Goal: Information Seeking & Learning: Learn about a topic

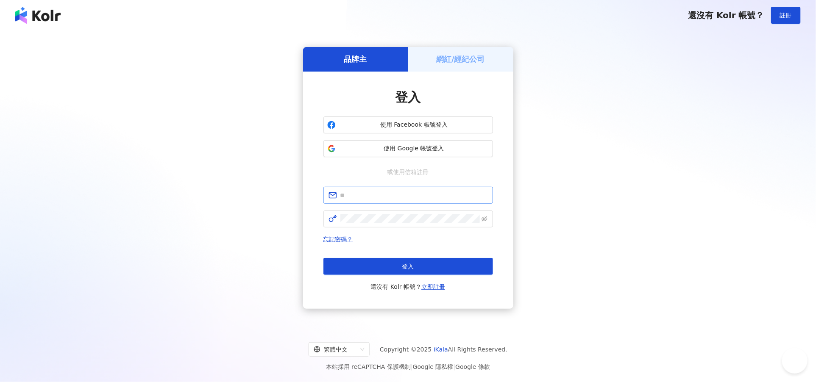
click at [416, 188] on span at bounding box center [408, 195] width 170 height 17
click at [416, 192] on input "text" at bounding box center [413, 195] width 147 height 9
click at [417, 192] on input "text" at bounding box center [413, 195] width 147 height 9
type input "**********"
drag, startPoint x: 399, startPoint y: 224, endPoint x: 480, endPoint y: 222, distance: 81.0
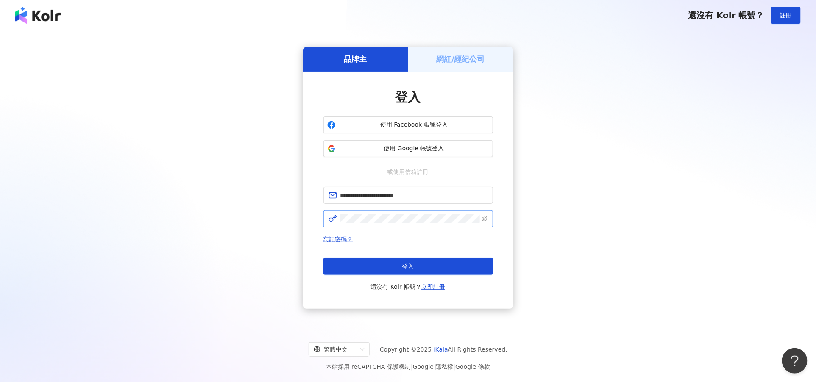
click at [399, 224] on span at bounding box center [408, 219] width 170 height 17
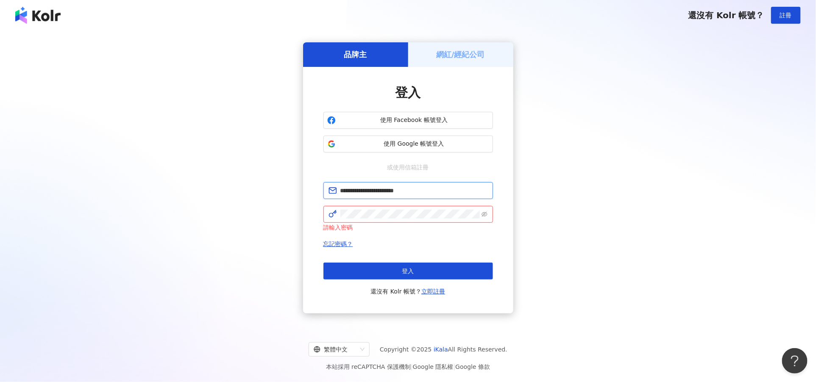
drag, startPoint x: 423, startPoint y: 195, endPoint x: 316, endPoint y: 191, distance: 107.7
click at [316, 191] on div "**********" at bounding box center [408, 190] width 210 height 247
click at [427, 263] on button "登入" at bounding box center [408, 271] width 170 height 17
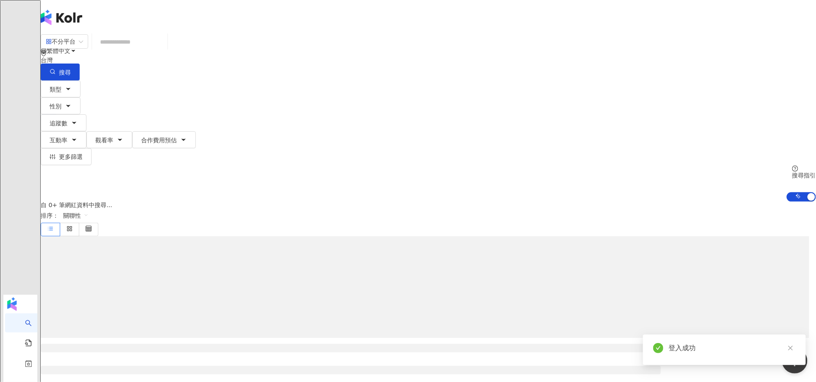
click at [164, 50] on input "search" at bounding box center [129, 42] width 69 height 16
type input "*"
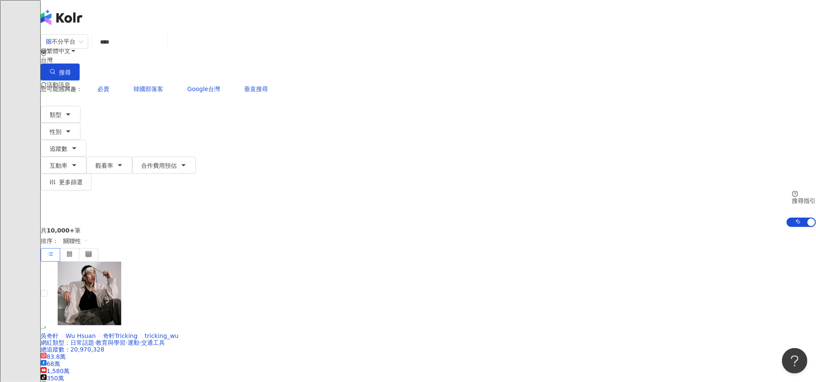
type input "****"
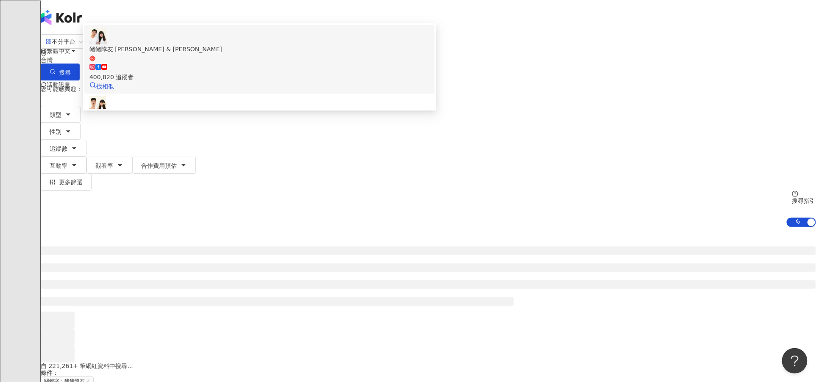
click at [359, 82] on div "400,820 追蹤者" at bounding box center [259, 72] width 340 height 19
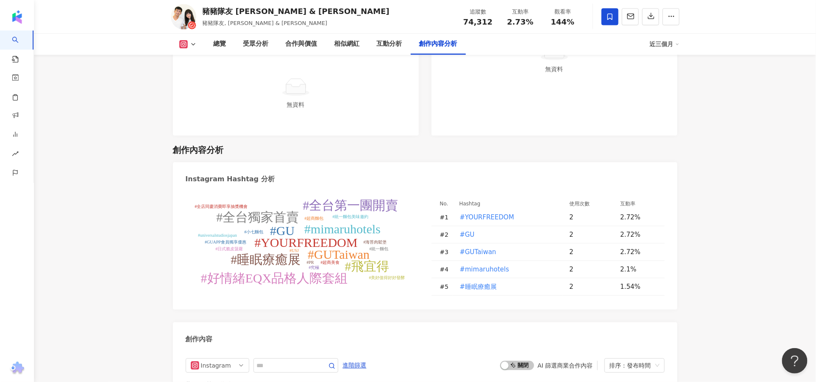
scroll to position [2764, 0]
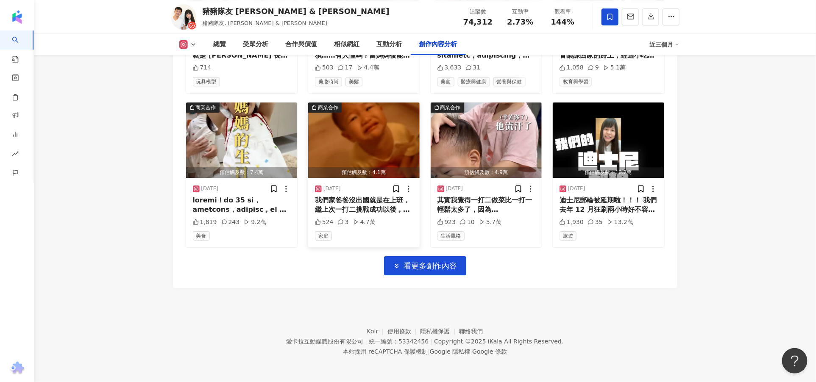
click at [374, 126] on img "button" at bounding box center [363, 140] width 111 height 75
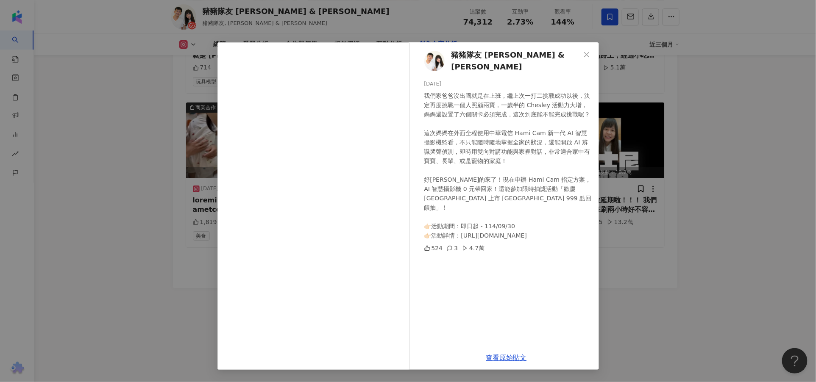
click at [676, 294] on div "豬豬隊友 [PERSON_NAME] & [PERSON_NAME] [DATE] 我們家爸爸沒出國就是在上班，繼上次一打二挑戰成功以後，決定再度挑戰一個人照…" at bounding box center [408, 191] width 816 height 382
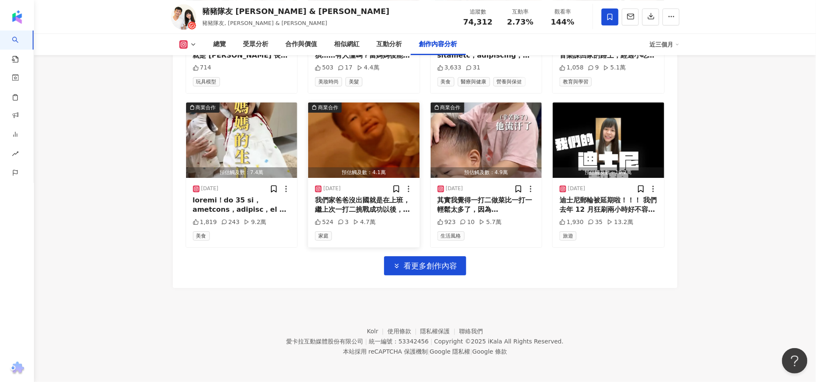
click at [385, 239] on div "家庭" at bounding box center [364, 235] width 98 height 9
click at [378, 115] on img "button" at bounding box center [363, 140] width 111 height 75
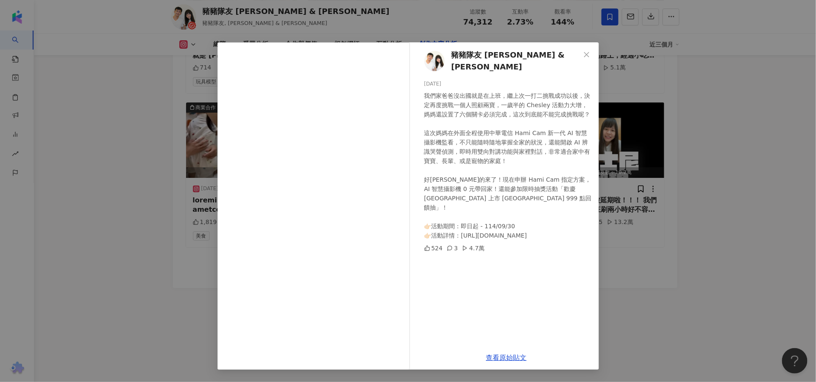
click at [474, 244] on div "4.7萬" at bounding box center [473, 248] width 22 height 9
click at [458, 240] on div "豬豬隊友 [PERSON_NAME] & [PERSON_NAME] [DATE] 我們家爸爸沒出國就是在上班，繼上次一打二挑戰成功以後，決定再度挑戰一個人照…" at bounding box center [506, 193] width 185 height 303
drag, startPoint x: 577, startPoint y: 250, endPoint x: 518, endPoint y: 246, distance: 59.5
click at [575, 252] on div "豬豬隊友 [PERSON_NAME] & [PERSON_NAME] [DATE] 我們家爸爸沒出國就是在上班，繼上次一打二挑戰成功以後，決定再度挑戰一個人照…" at bounding box center [506, 193] width 185 height 303
drag, startPoint x: 497, startPoint y: 242, endPoint x: 470, endPoint y: 236, distance: 27.4
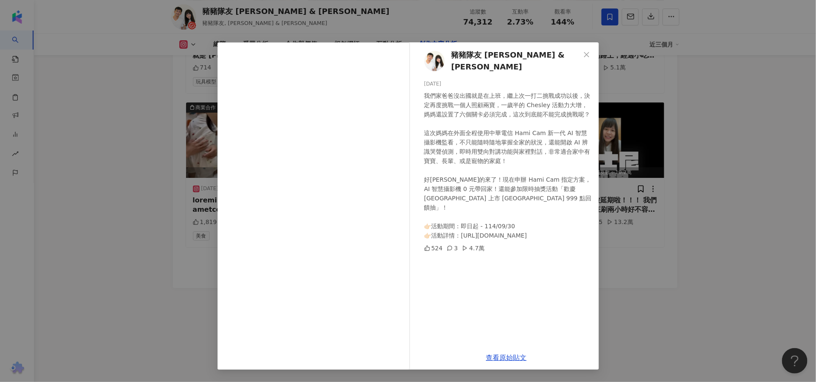
click at [497, 242] on div "豬豬隊友 [PERSON_NAME] & [PERSON_NAME] [DATE] 我們家爸爸沒出國就是在上班，繼上次一打二挑戰成功以後，決定再度挑戰一個人照…" at bounding box center [506, 193] width 185 height 303
click at [470, 244] on div "4.7萬" at bounding box center [473, 248] width 22 height 9
click at [469, 244] on div "4.7萬" at bounding box center [473, 248] width 22 height 9
click at [466, 244] on div "4.7萬" at bounding box center [473, 248] width 22 height 9
click at [467, 244] on div "4.7萬" at bounding box center [473, 248] width 22 height 9
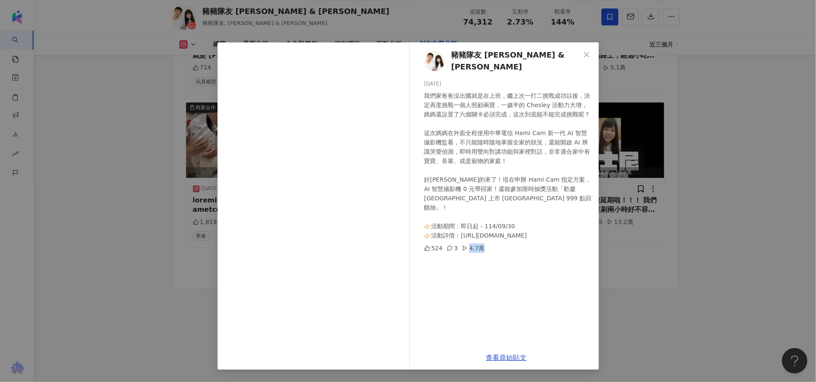
click at [466, 245] on icon at bounding box center [465, 248] width 6 height 6
click at [465, 245] on icon at bounding box center [465, 248] width 6 height 6
click at [464, 245] on icon at bounding box center [465, 248] width 6 height 6
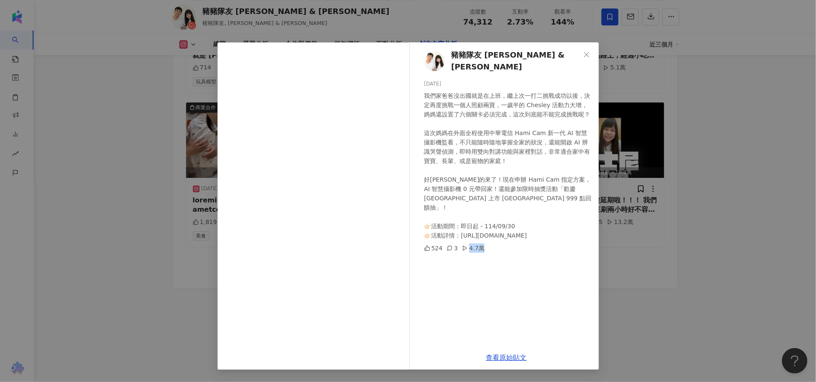
drag, startPoint x: 464, startPoint y: 236, endPoint x: 490, endPoint y: 238, distance: 26.8
click at [464, 245] on icon at bounding box center [465, 248] width 6 height 6
drag, startPoint x: 490, startPoint y: 238, endPoint x: 524, endPoint y: 241, distance: 33.7
click at [490, 244] on div "524 3 4.7萬" at bounding box center [508, 248] width 168 height 9
click at [479, 244] on div "4.7萬" at bounding box center [473, 248] width 22 height 9
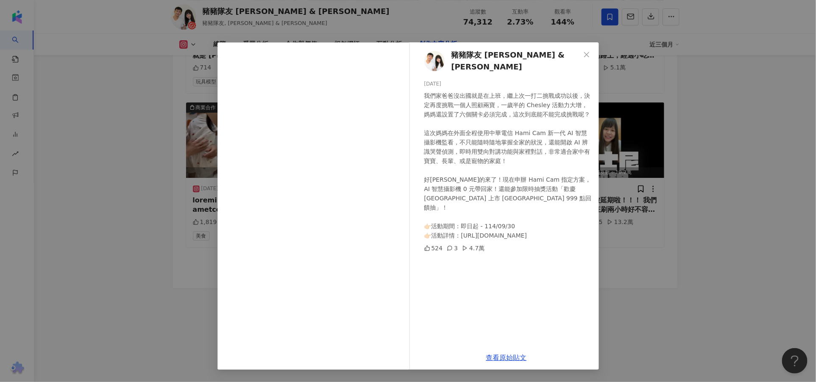
click at [172, 308] on div "豬豬隊友 [PERSON_NAME] & [PERSON_NAME] [DATE] 我們家爸爸沒出國就是在上班，繼上次一打二挑戰成功以後，決定再度挑戰一個人照…" at bounding box center [408, 191] width 816 height 382
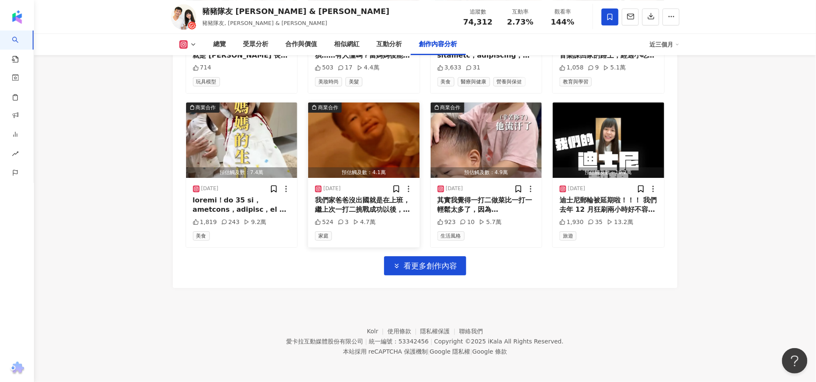
click at [354, 221] on polygon at bounding box center [355, 222] width 3 height 5
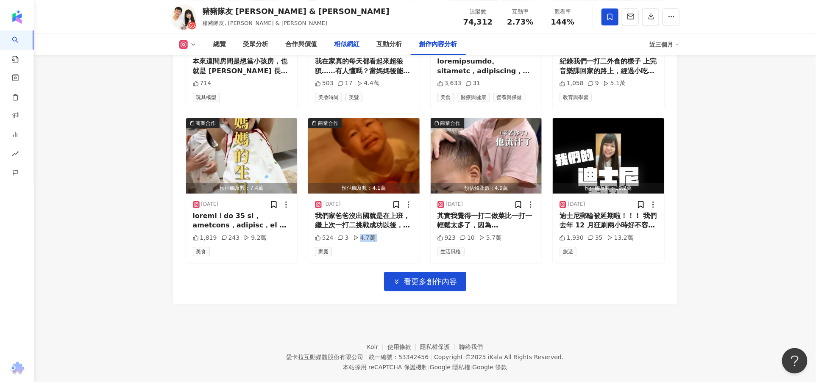
scroll to position [2744, 0]
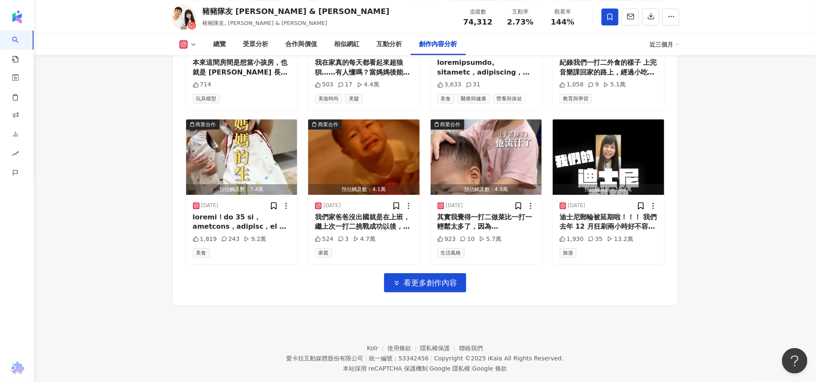
click at [180, 45] on icon at bounding box center [183, 44] width 8 height 8
click at [196, 76] on button "Facebook" at bounding box center [197, 80] width 43 height 12
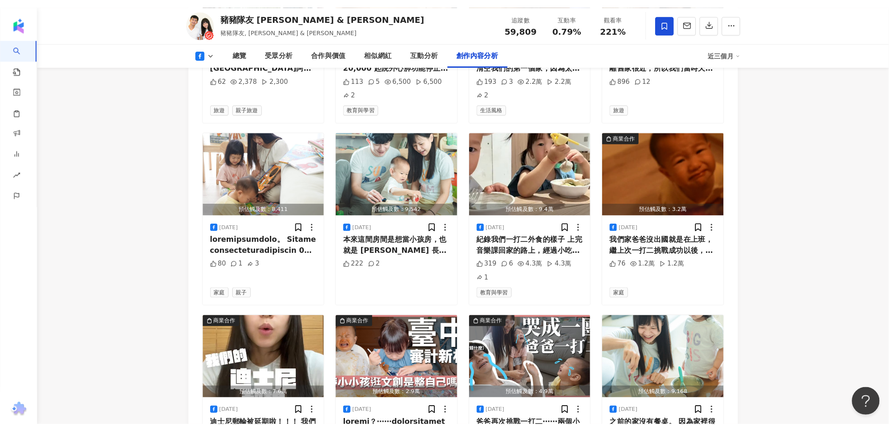
scroll to position [2184, 0]
